Goal: Task Accomplishment & Management: Use online tool/utility

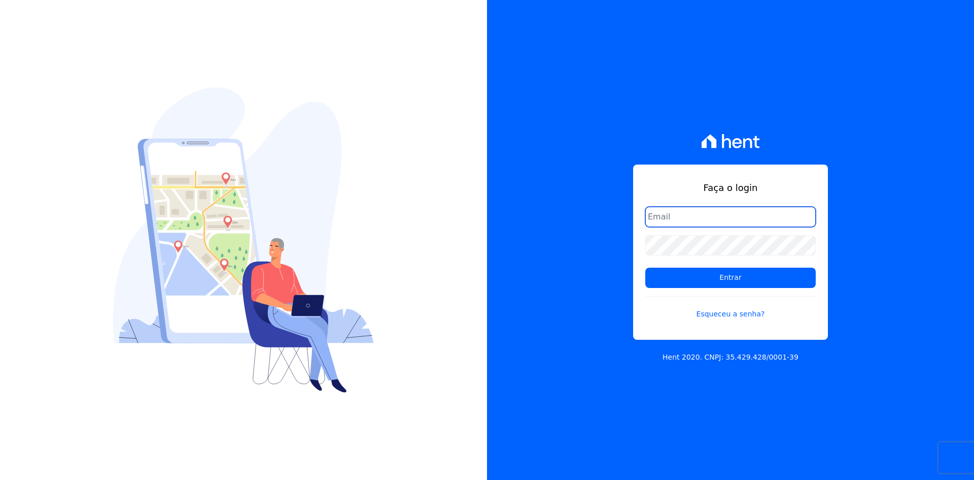
drag, startPoint x: 660, startPoint y: 211, endPoint x: 665, endPoint y: 221, distance: 11.8
click at [660, 211] on input "email" at bounding box center [730, 217] width 171 height 20
type input "alexandre@trapisa.com.br"
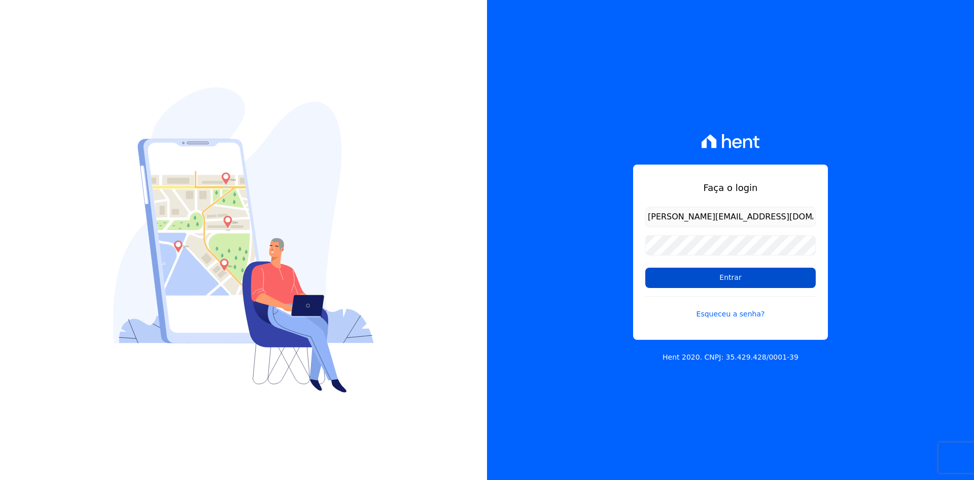
click at [688, 275] on input "Entrar" at bounding box center [730, 277] width 171 height 20
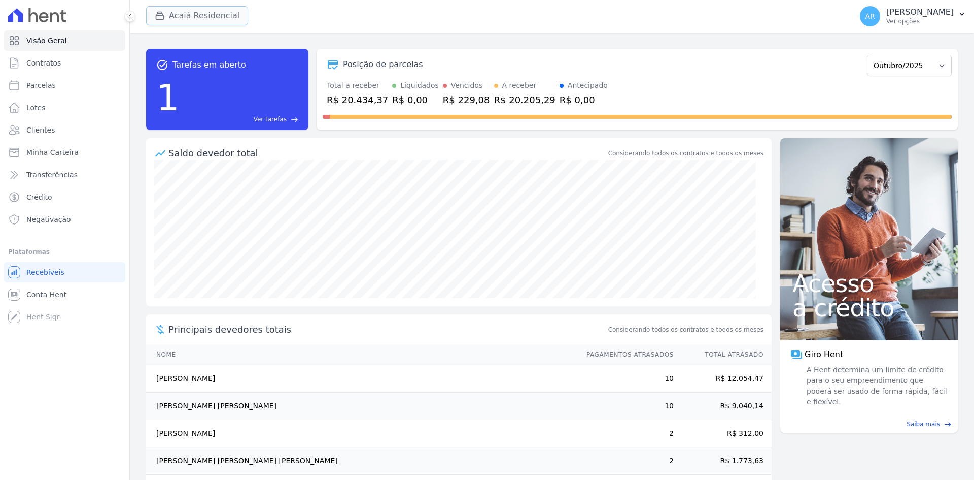
drag, startPoint x: 188, startPoint y: 12, endPoint x: 176, endPoint y: 54, distance: 43.4
click at [188, 12] on button "Acaiá Residencial" at bounding box center [197, 15] width 102 height 19
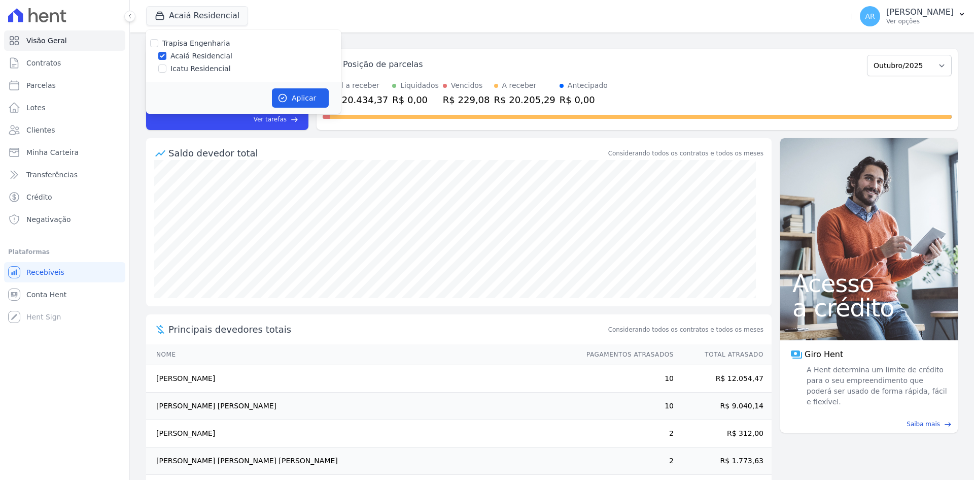
click at [172, 64] on label "Icatu Residencial" at bounding box center [201, 68] width 60 height 11
click at [166, 64] on input "Icatu Residencial" at bounding box center [162, 68] width 8 height 8
checkbox input "true"
click at [299, 102] on button "Aplicar" at bounding box center [300, 97] width 57 height 19
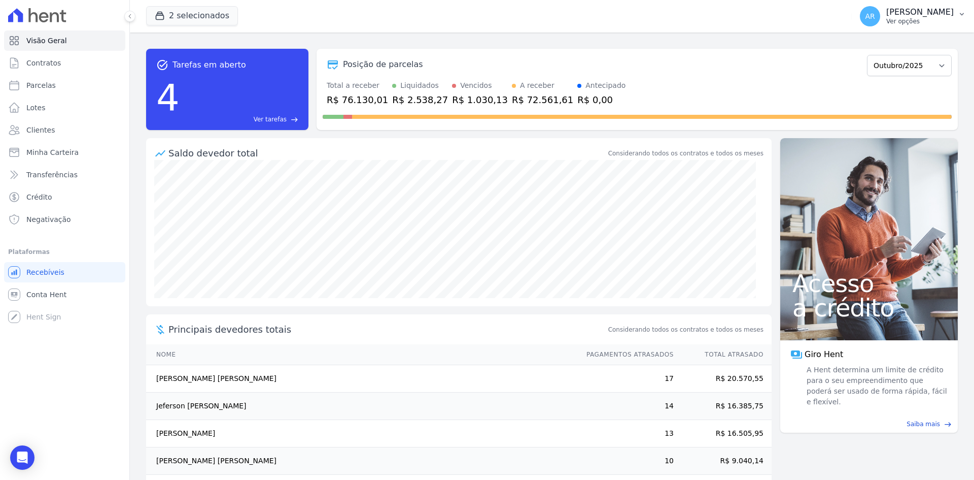
click at [919, 17] on p "Ver opções" at bounding box center [920, 21] width 67 height 8
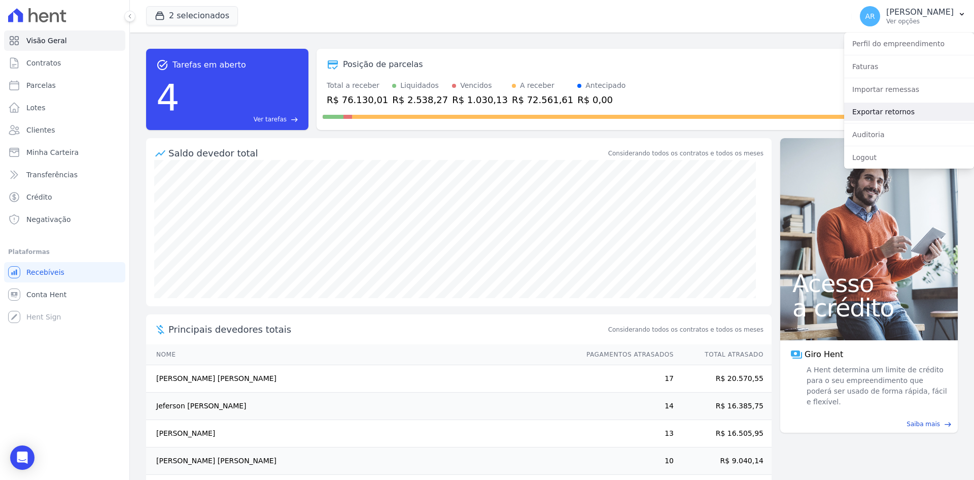
click at [871, 120] on link "Exportar retornos" at bounding box center [909, 112] width 130 height 18
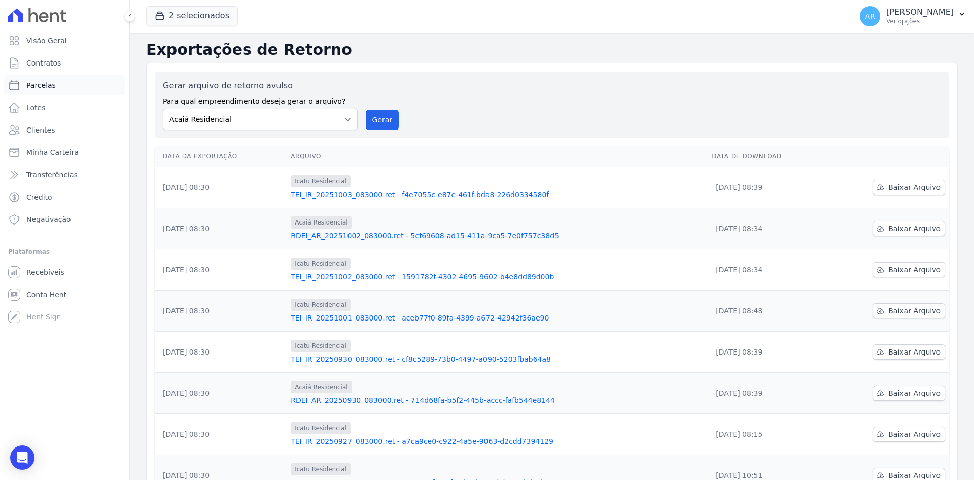
click at [46, 86] on span "Parcelas" at bounding box center [40, 85] width 29 height 10
select select
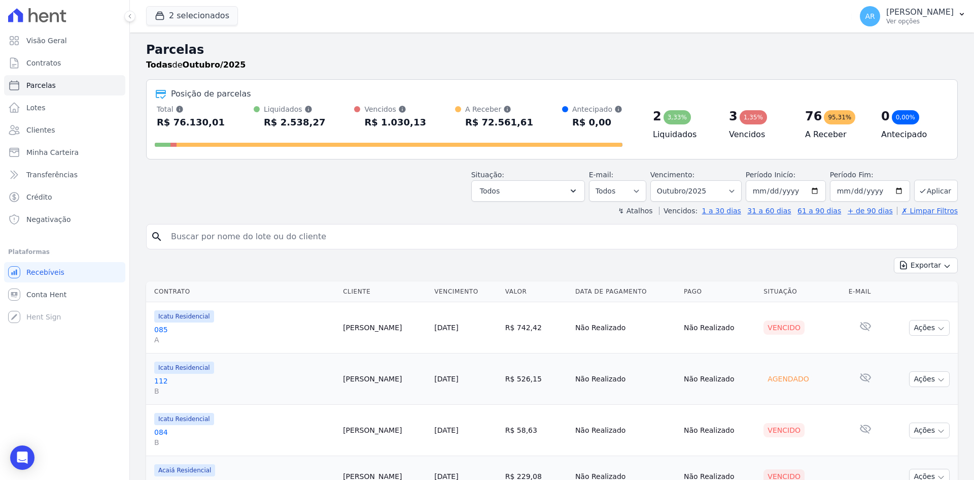
click at [206, 238] on input "search" at bounding box center [559, 236] width 789 height 20
type input "joão"
select select
